Goal: Check status: Check status

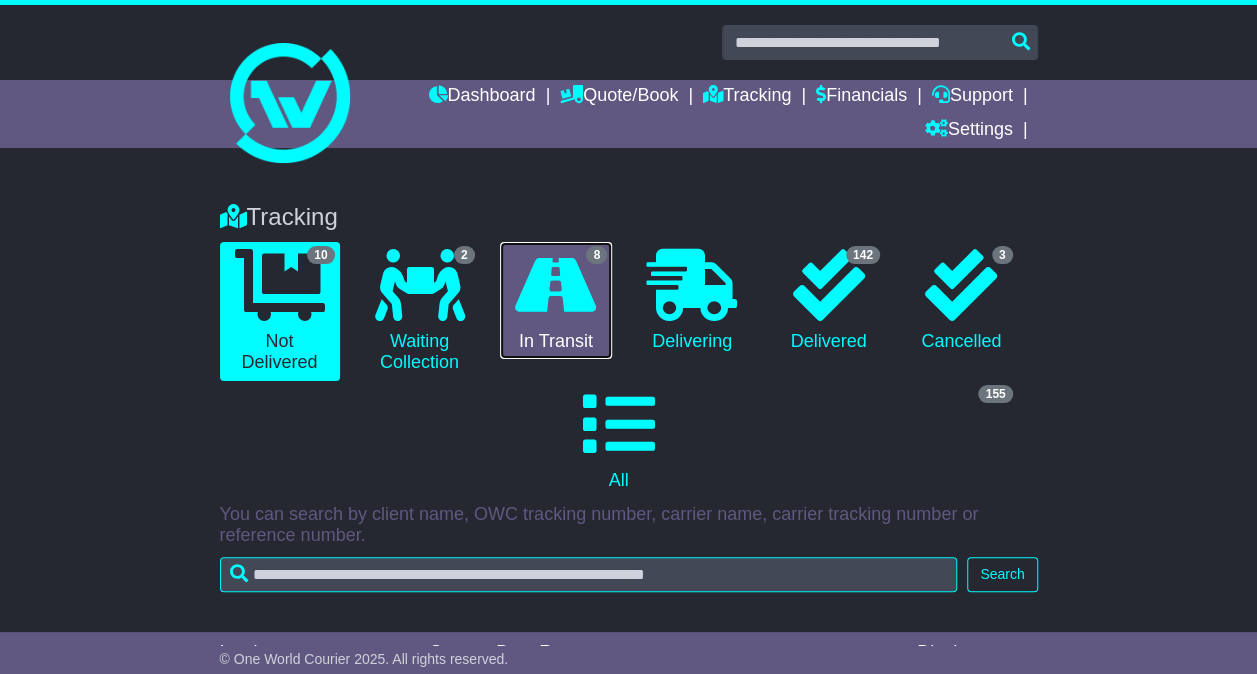
click at [598, 290] on link "8 In Transit" at bounding box center [556, 301] width 113 height 118
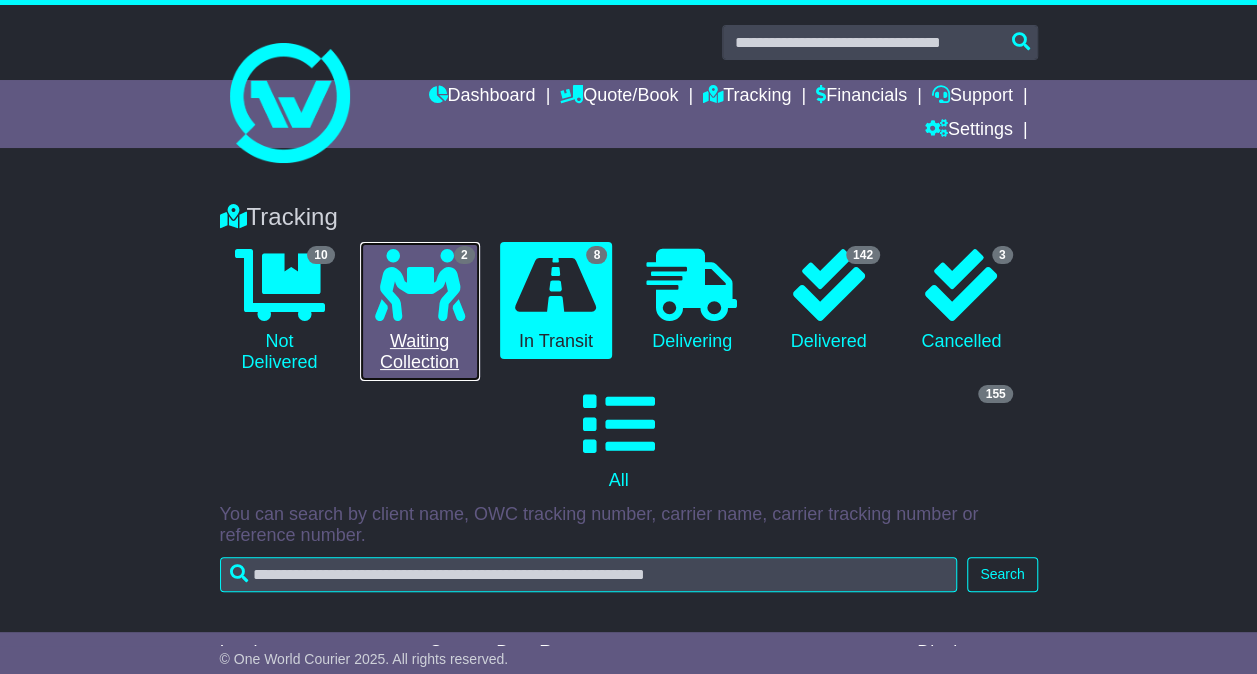
click at [469, 263] on span "2" at bounding box center [464, 255] width 21 height 18
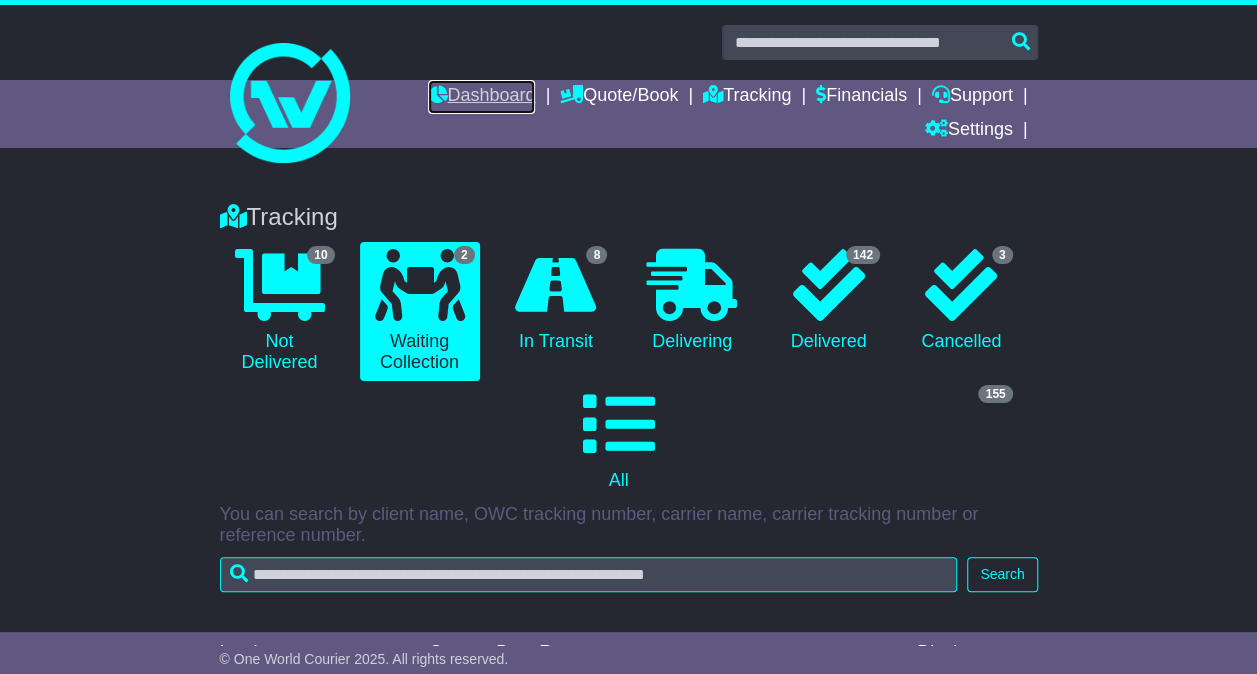
click at [445, 103] on link "Dashboard" at bounding box center [481, 97] width 107 height 34
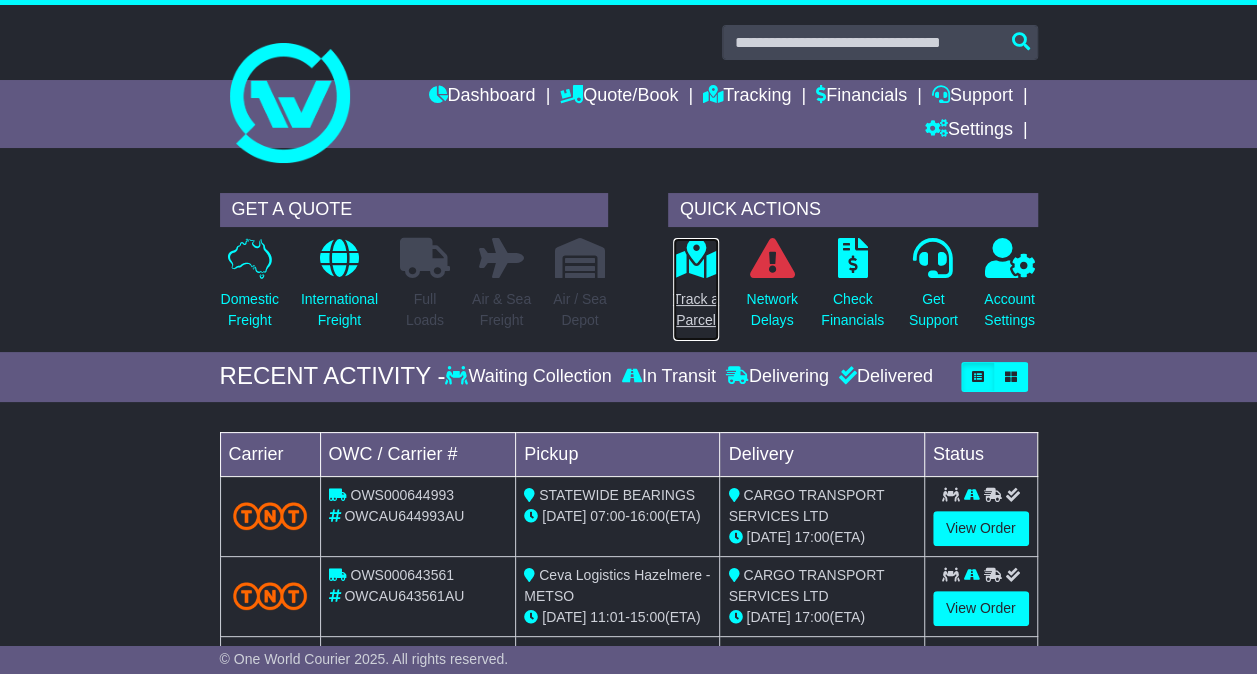
click at [712, 298] on p "Track a Parcel" at bounding box center [696, 310] width 46 height 42
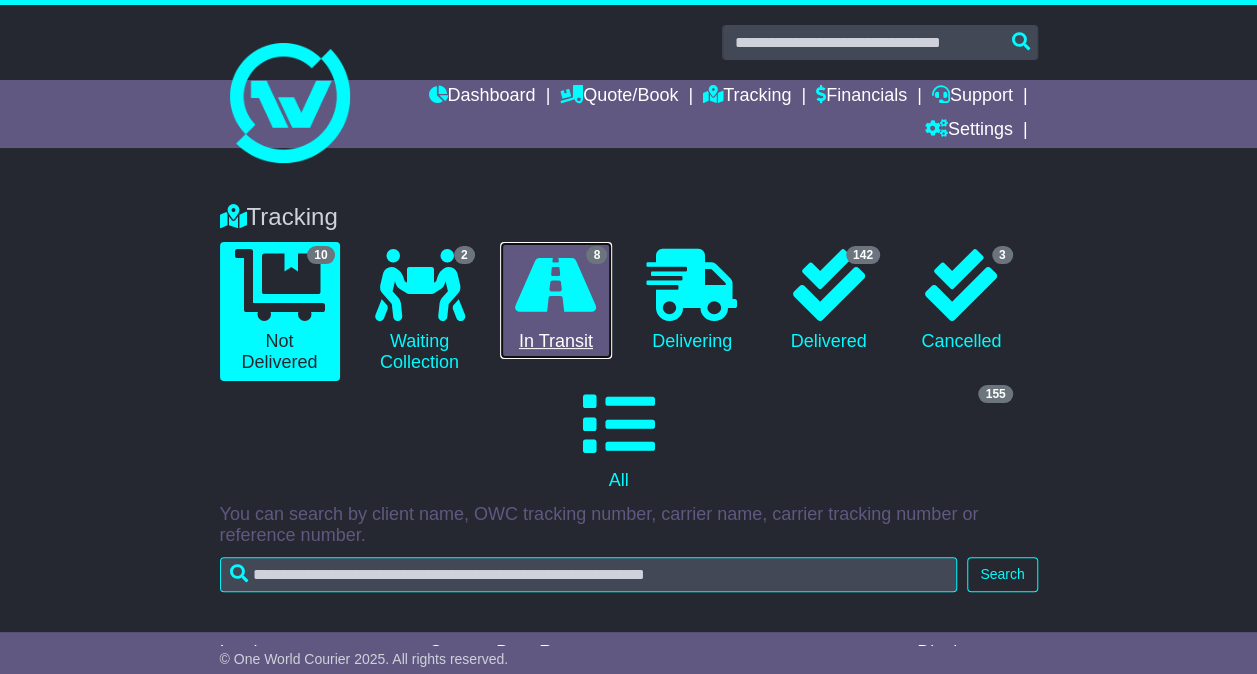
click at [590, 286] on icon at bounding box center [555, 285] width 81 height 72
